Goal: Transaction & Acquisition: Subscribe to service/newsletter

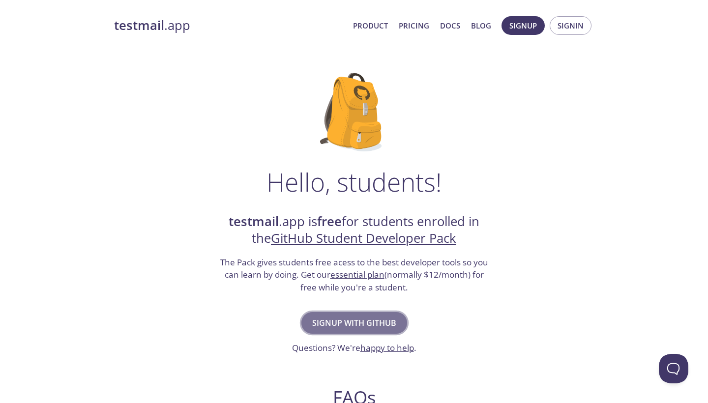
click at [373, 322] on span "Signup with GitHub" at bounding box center [354, 323] width 84 height 14
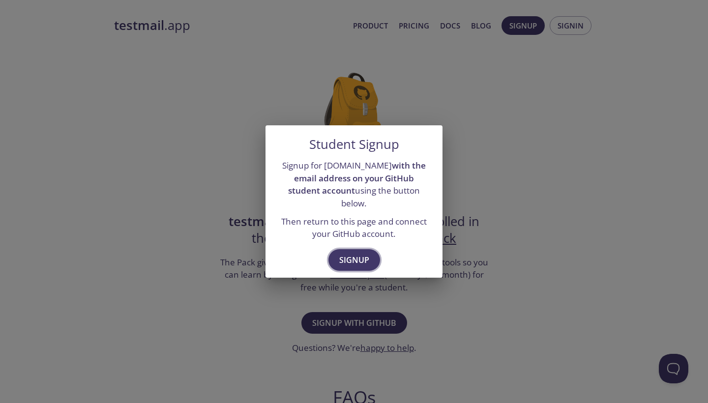
click at [356, 255] on span "Signup" at bounding box center [354, 260] width 30 height 14
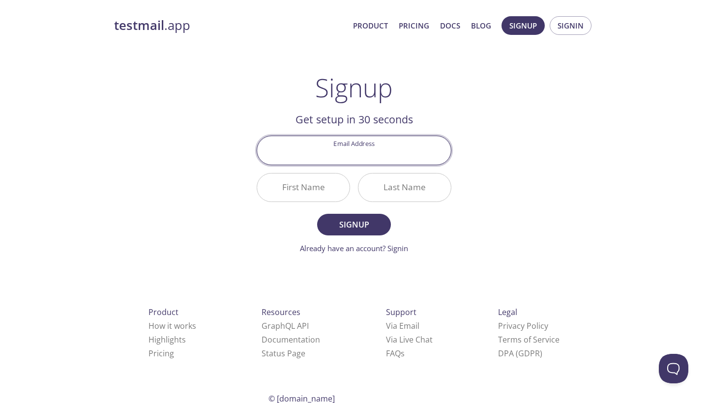
click at [370, 155] on input "Email Address" at bounding box center [354, 150] width 194 height 28
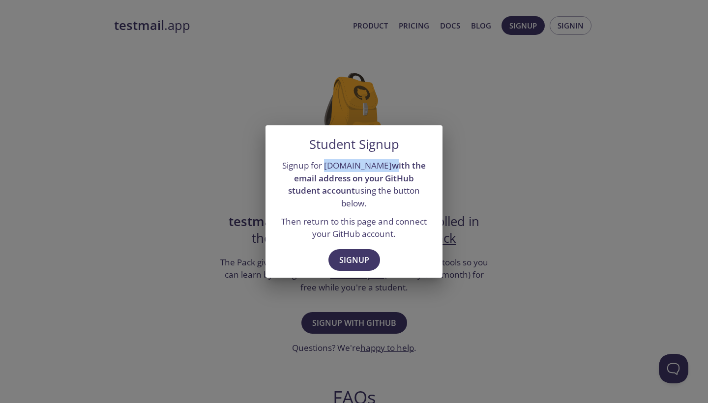
drag, startPoint x: 322, startPoint y: 172, endPoint x: 375, endPoint y: 175, distance: 53.2
click at [375, 175] on p "Signup for [DOMAIN_NAME] with the email address on your GitHub student account …" at bounding box center [353, 184] width 153 height 51
click at [345, 253] on span "Signup" at bounding box center [354, 260] width 30 height 14
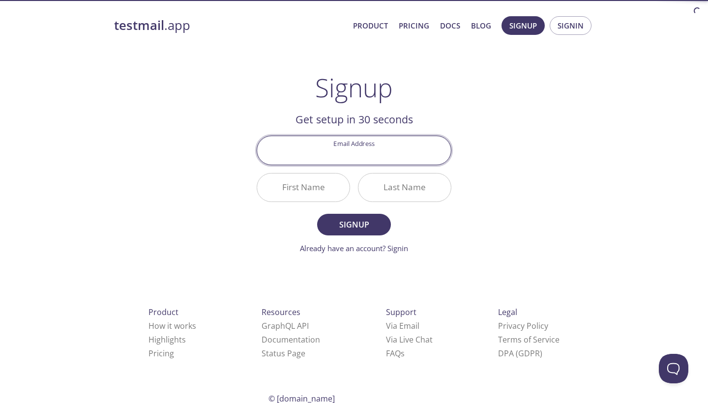
click at [355, 161] on input "Email Address" at bounding box center [354, 150] width 194 height 28
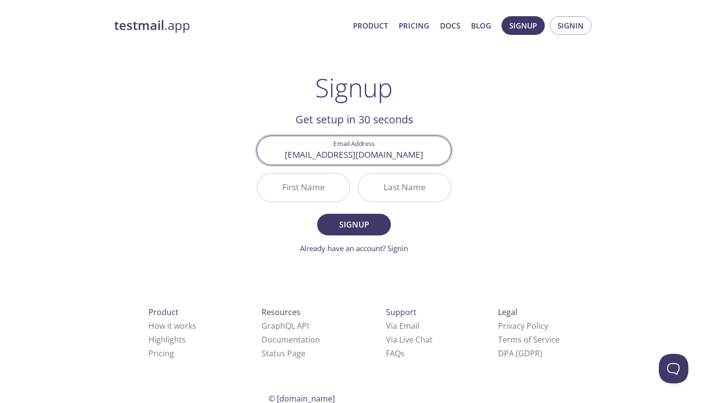
type input "[EMAIL_ADDRESS][DOMAIN_NAME]"
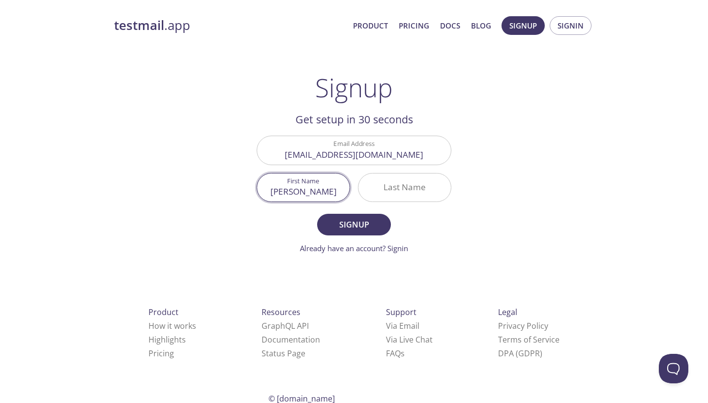
type input "[PERSON_NAME]"
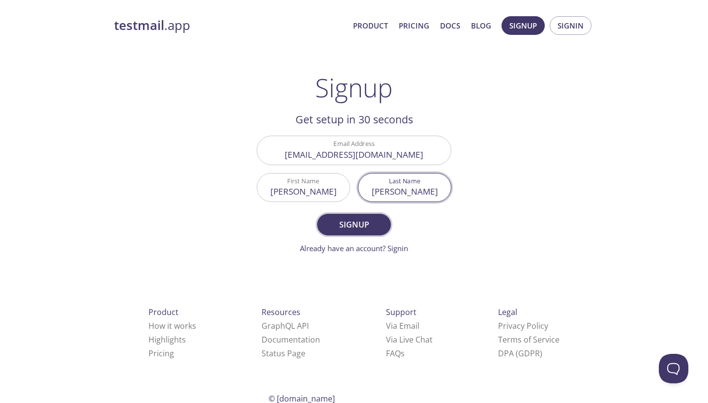
type input "[PERSON_NAME]"
click at [343, 221] on span "Signup" at bounding box center [354, 225] width 52 height 14
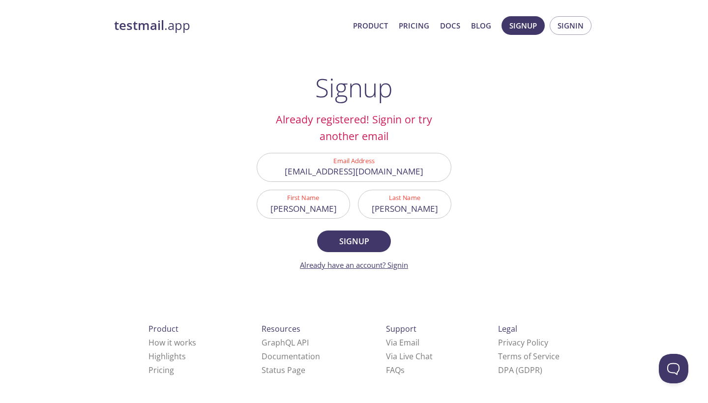
click at [398, 264] on link "Already have an account? Signin" at bounding box center [354, 265] width 108 height 10
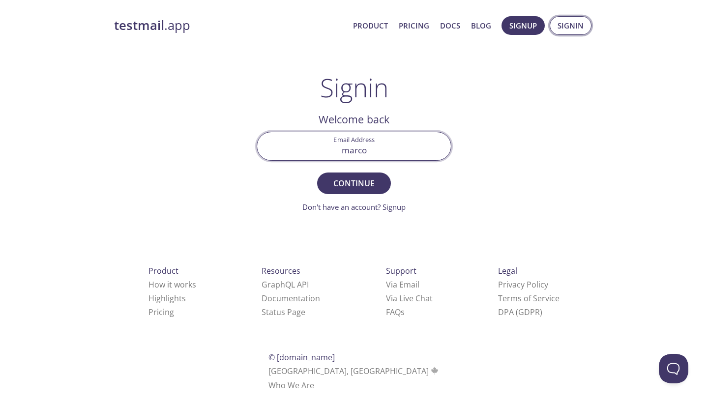
click at [568, 27] on span "Signin" at bounding box center [570, 25] width 26 height 13
click at [374, 146] on input "marco" at bounding box center [354, 146] width 194 height 28
type input "[EMAIL_ADDRESS][DOMAIN_NAME]"
click at [354, 183] on button "Continue" at bounding box center [354, 184] width 74 height 22
type input "7R36UHR"
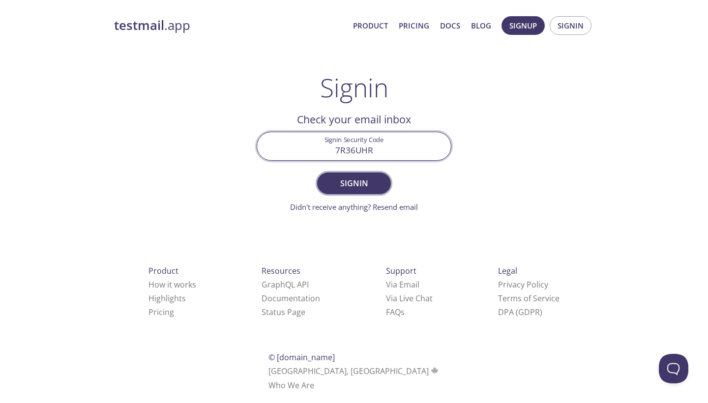
click at [365, 185] on span "Signin" at bounding box center [354, 183] width 52 height 14
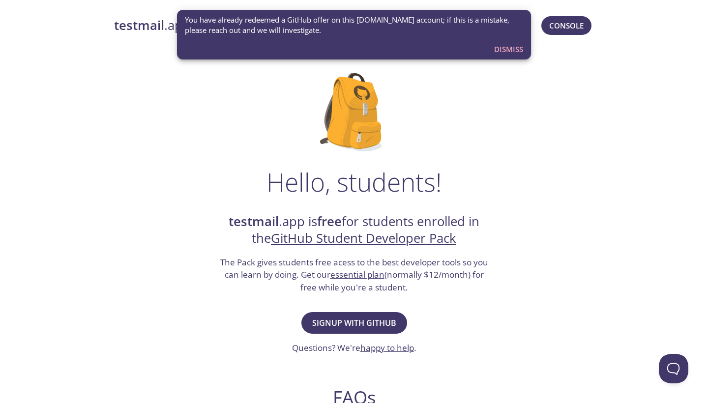
click at [506, 50] on span "Dismiss" at bounding box center [508, 49] width 29 height 13
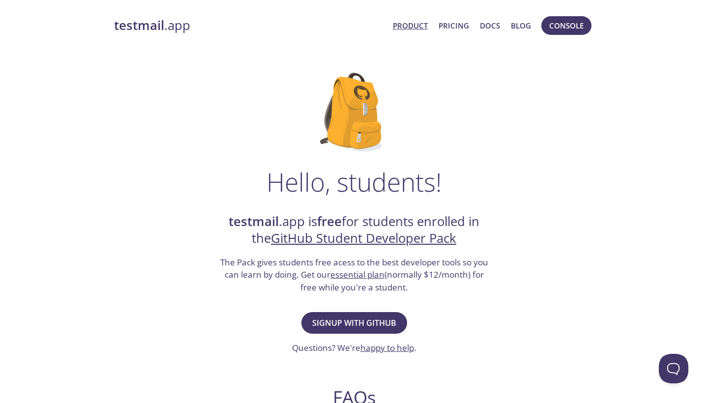
click at [414, 28] on link "Product" at bounding box center [410, 25] width 35 height 13
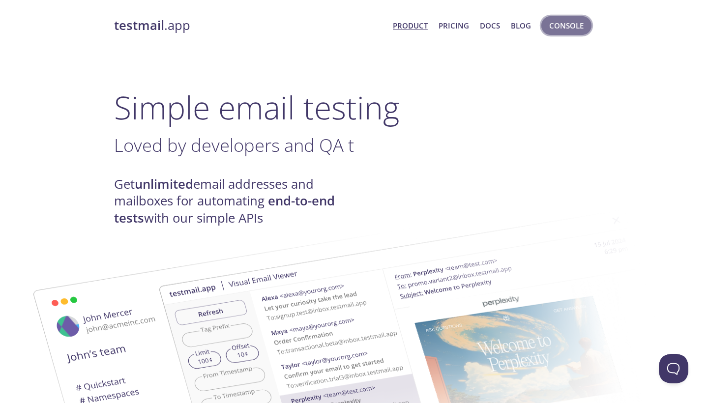
click at [579, 31] on span "Console" at bounding box center [566, 25] width 34 height 13
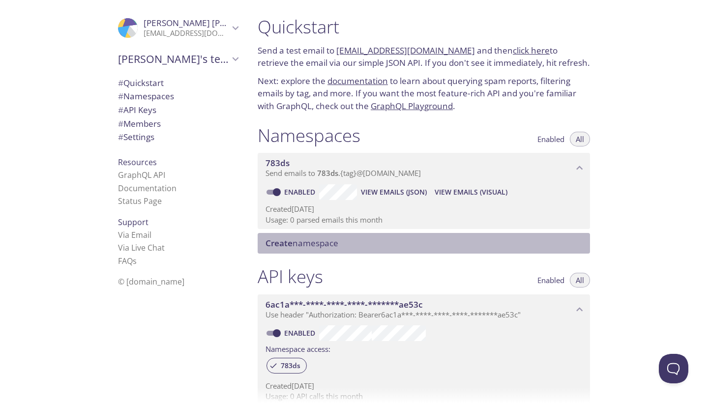
click at [317, 237] on span "Create namespace" at bounding box center [301, 242] width 73 height 11
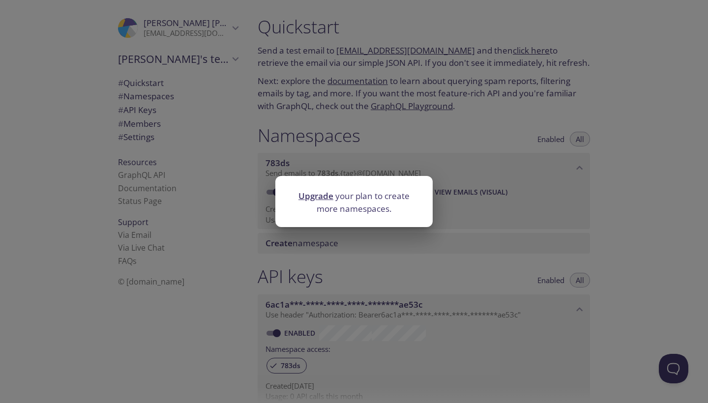
click at [364, 266] on div "Upgrade your plan to create more namespaces." at bounding box center [354, 201] width 708 height 403
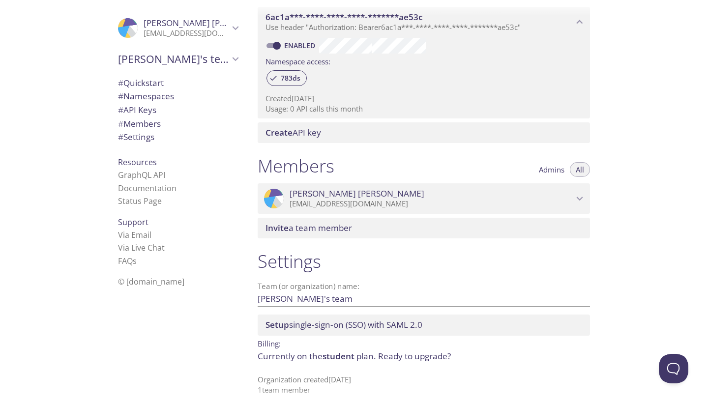
click at [329, 199] on p "[EMAIL_ADDRESS][DOMAIN_NAME]" at bounding box center [432, 204] width 284 height 10
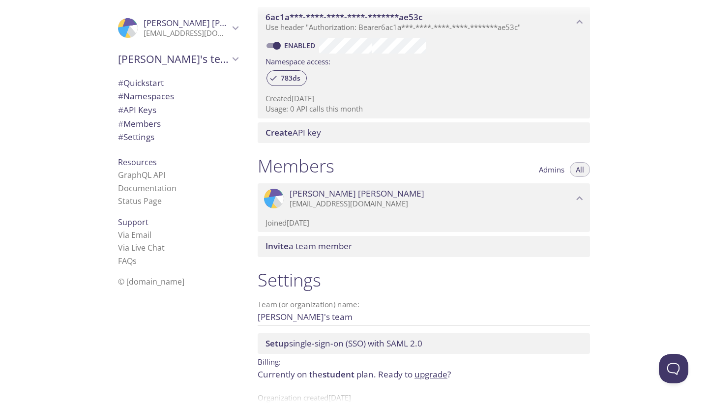
click at [329, 199] on p "[EMAIL_ADDRESS][DOMAIN_NAME]" at bounding box center [432, 204] width 284 height 10
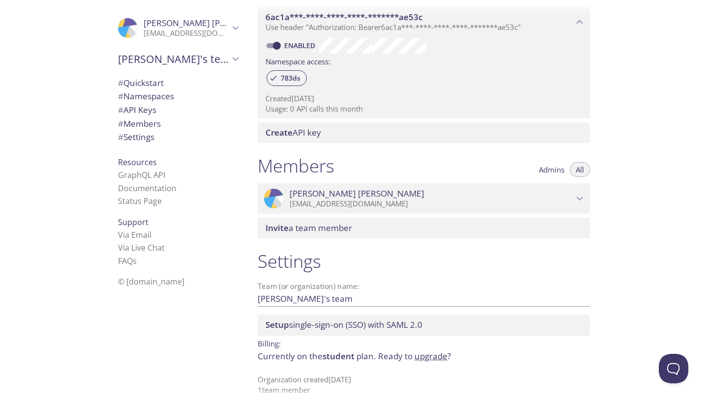
click at [426, 350] on link "upgrade" at bounding box center [430, 355] width 33 height 11
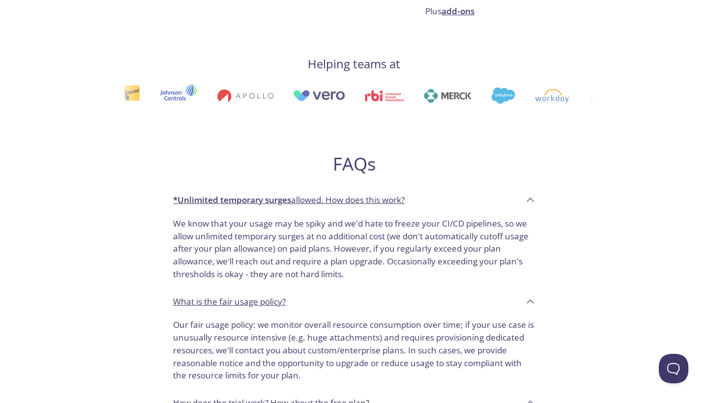
scroll to position [501, 0]
drag, startPoint x: 252, startPoint y: 220, endPoint x: 306, endPoint y: 221, distance: 54.1
click at [306, 221] on p "We know that your usage may be spiky and we'd hate to freeze your CI/CD pipelin…" at bounding box center [354, 248] width 362 height 63
drag, startPoint x: 288, startPoint y: 234, endPoint x: 344, endPoint y: 233, distance: 55.6
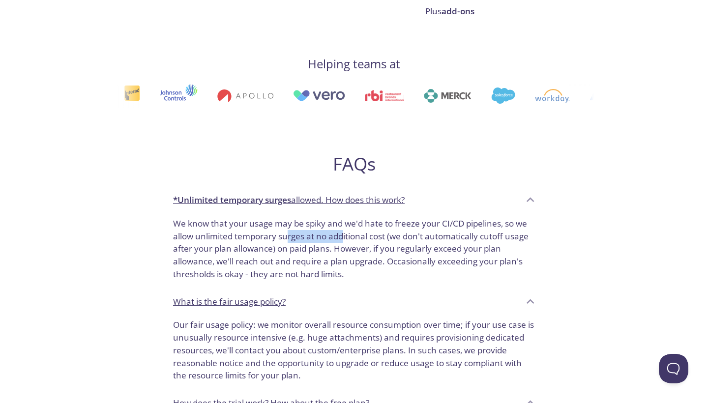
click at [343, 233] on p "We know that your usage may be spiky and we'd hate to freeze your CI/CD pipelin…" at bounding box center [354, 248] width 362 height 63
click at [344, 233] on p "We know that your usage may be spiky and we'd hate to freeze your CI/CD pipelin…" at bounding box center [354, 248] width 362 height 63
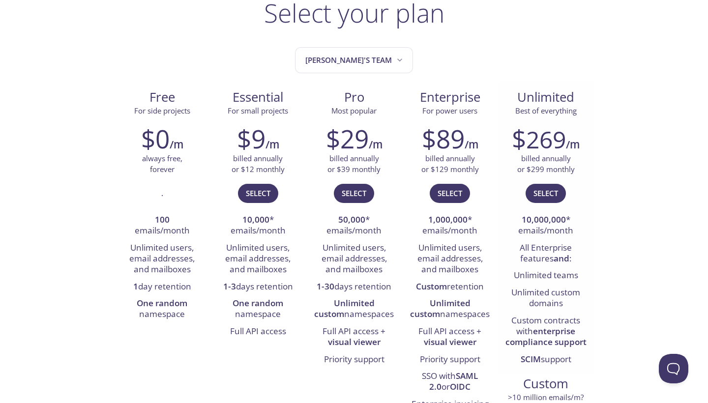
scroll to position [75, 0]
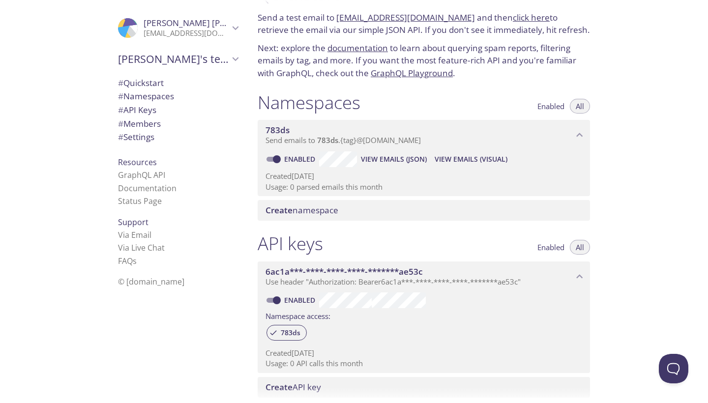
scroll to position [43, 0]
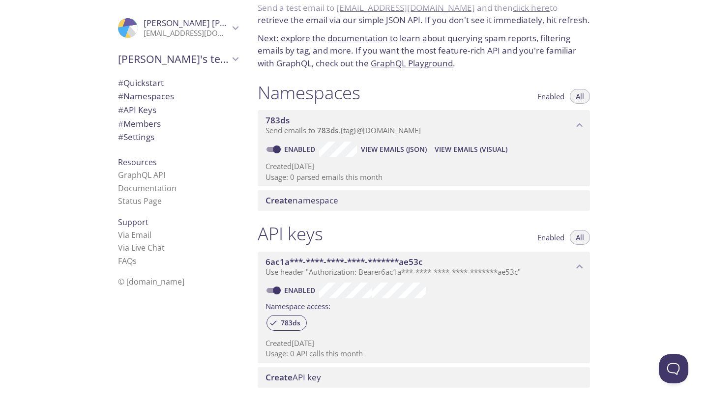
click at [400, 144] on span "View Emails (JSON)" at bounding box center [394, 150] width 66 height 12
click at [472, 145] on span "View Emails (Visual)" at bounding box center [471, 150] width 73 height 12
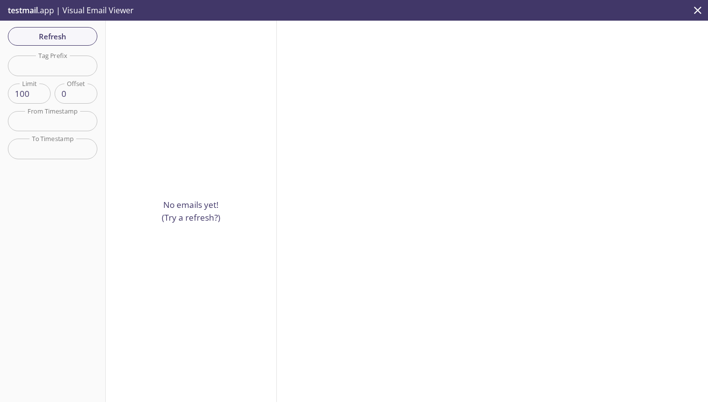
click at [50, 63] on input "text" at bounding box center [52, 66] width 89 height 20
click at [64, 32] on span "Refresh" at bounding box center [53, 36] width 74 height 13
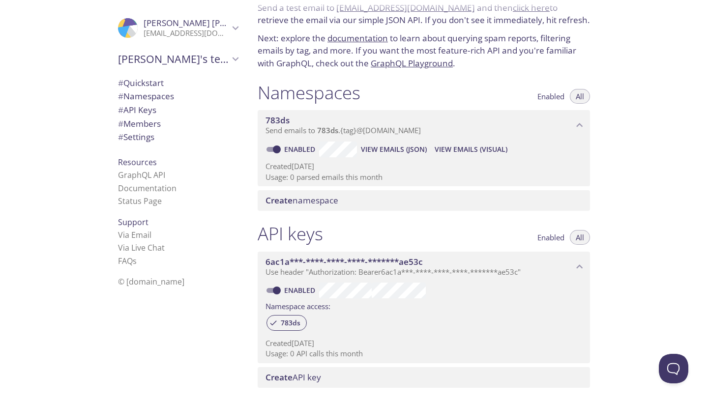
click at [471, 146] on span "View Emails (Visual)" at bounding box center [471, 150] width 73 height 12
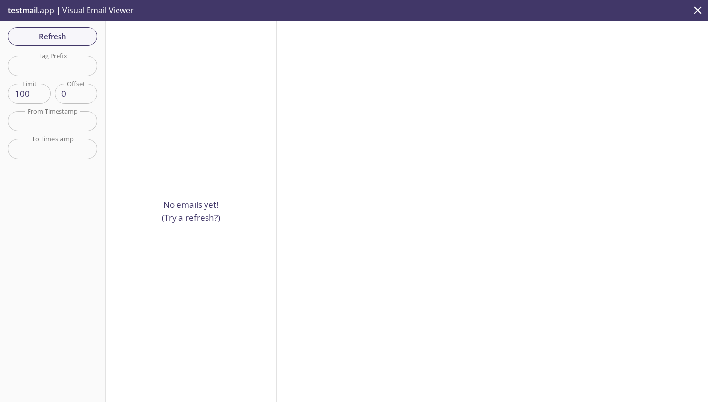
click at [57, 67] on input "text" at bounding box center [52, 66] width 89 height 20
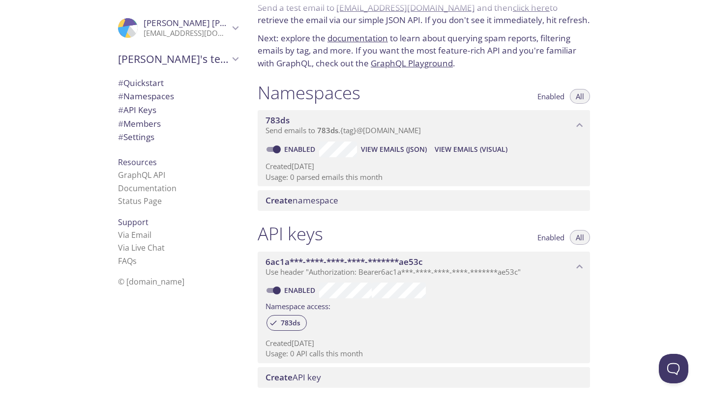
click at [482, 144] on span "View Emails (Visual)" at bounding box center [471, 150] width 73 height 12
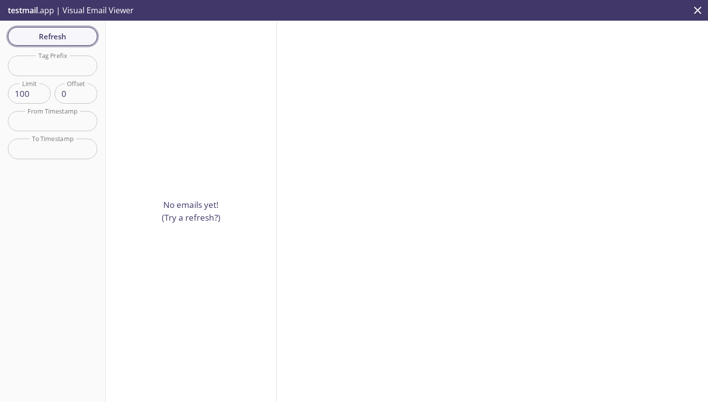
click at [58, 35] on span "Refresh" at bounding box center [53, 36] width 74 height 13
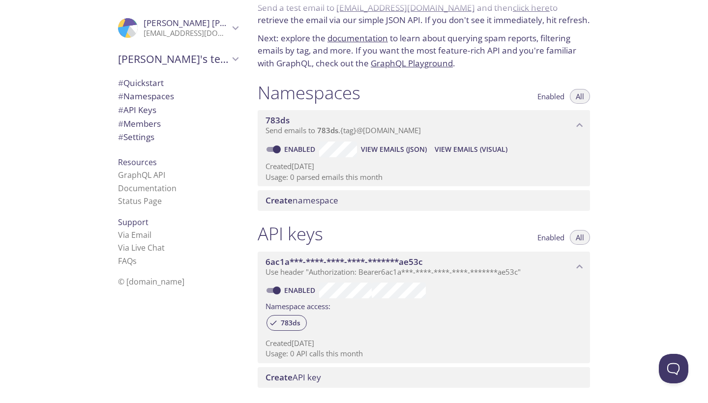
click at [473, 145] on span "View Emails (Visual)" at bounding box center [471, 150] width 73 height 12
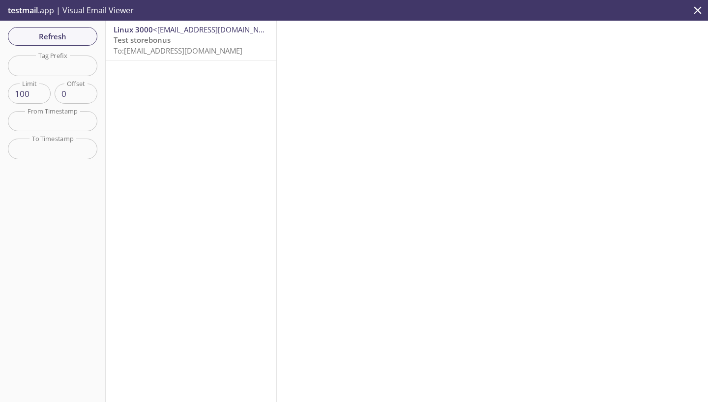
click at [212, 47] on span "To: [EMAIL_ADDRESS][DOMAIN_NAME]" at bounding box center [178, 51] width 129 height 10
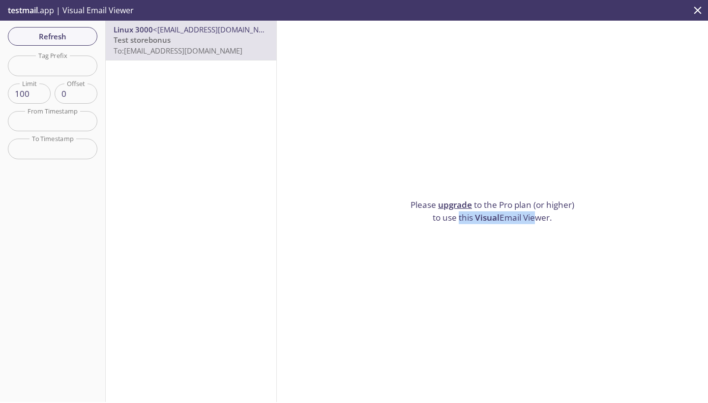
drag, startPoint x: 459, startPoint y: 219, endPoint x: 531, endPoint y: 220, distance: 72.3
click at [531, 220] on p "Please upgrade to the Pro plan (or higher) to use this Visual Email Viewer." at bounding box center [493, 211] width 172 height 25
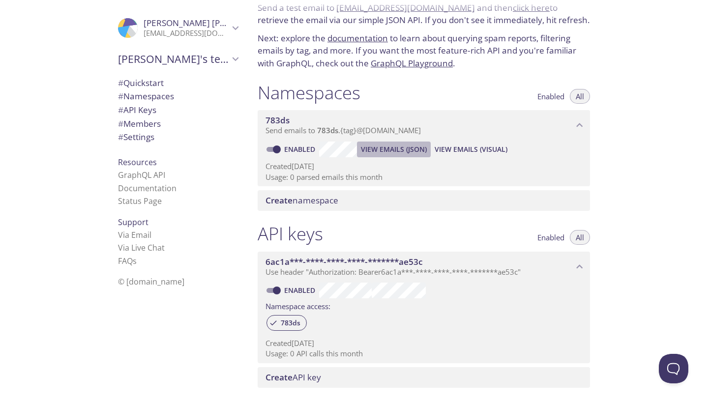
click at [383, 144] on span "View Emails (JSON)" at bounding box center [394, 150] width 66 height 12
click at [140, 170] on link "GraphQL API" at bounding box center [141, 175] width 47 height 11
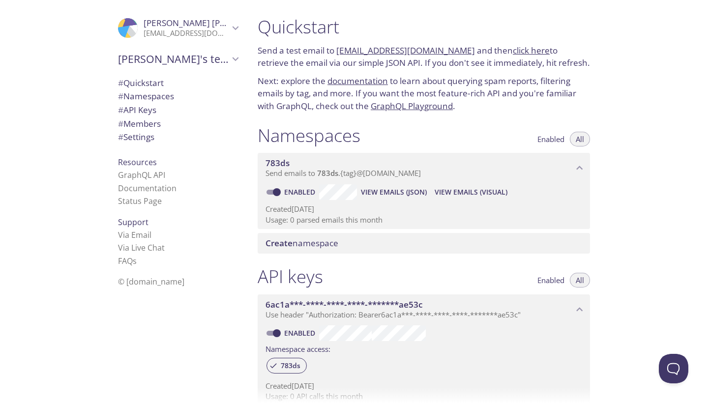
click at [350, 78] on link "documentation" at bounding box center [357, 80] width 60 height 11
